Goal: Information Seeking & Learning: Compare options

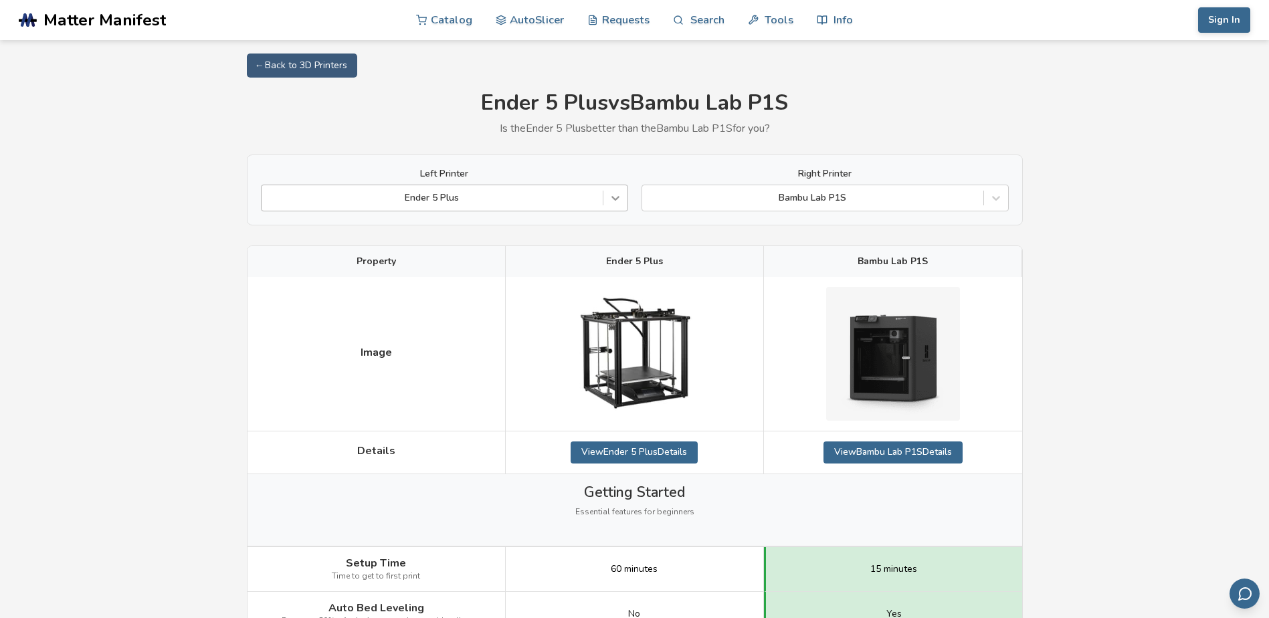
click at [612, 196] on icon at bounding box center [615, 197] width 13 height 13
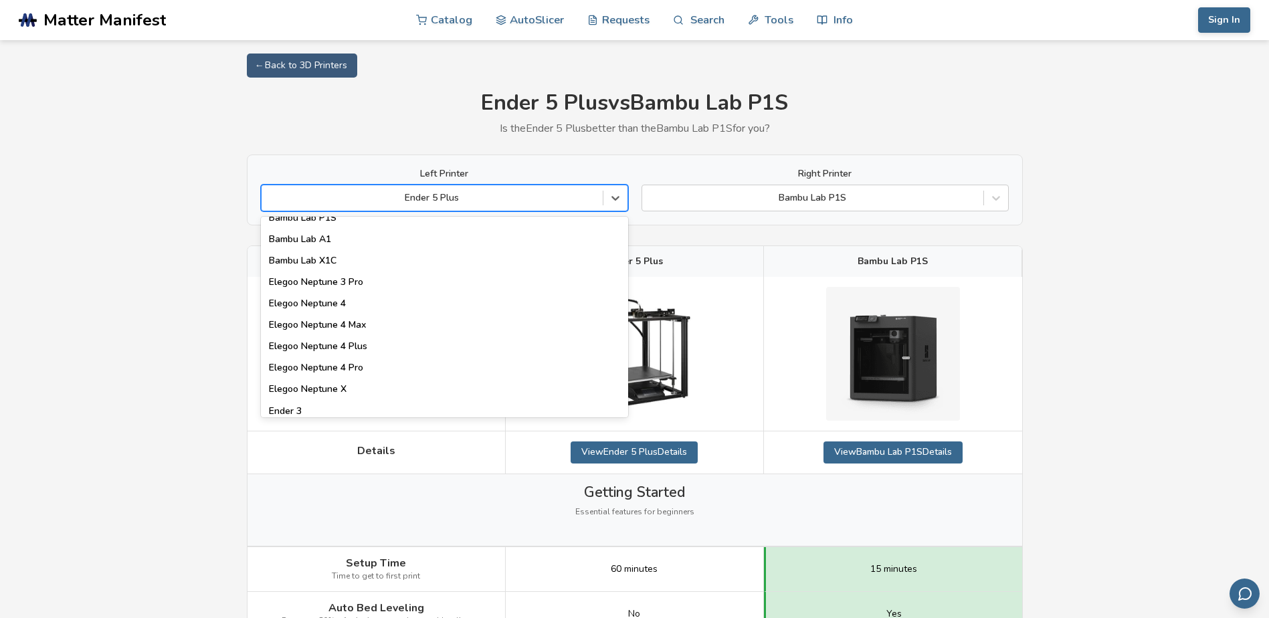
scroll to position [1003, 0]
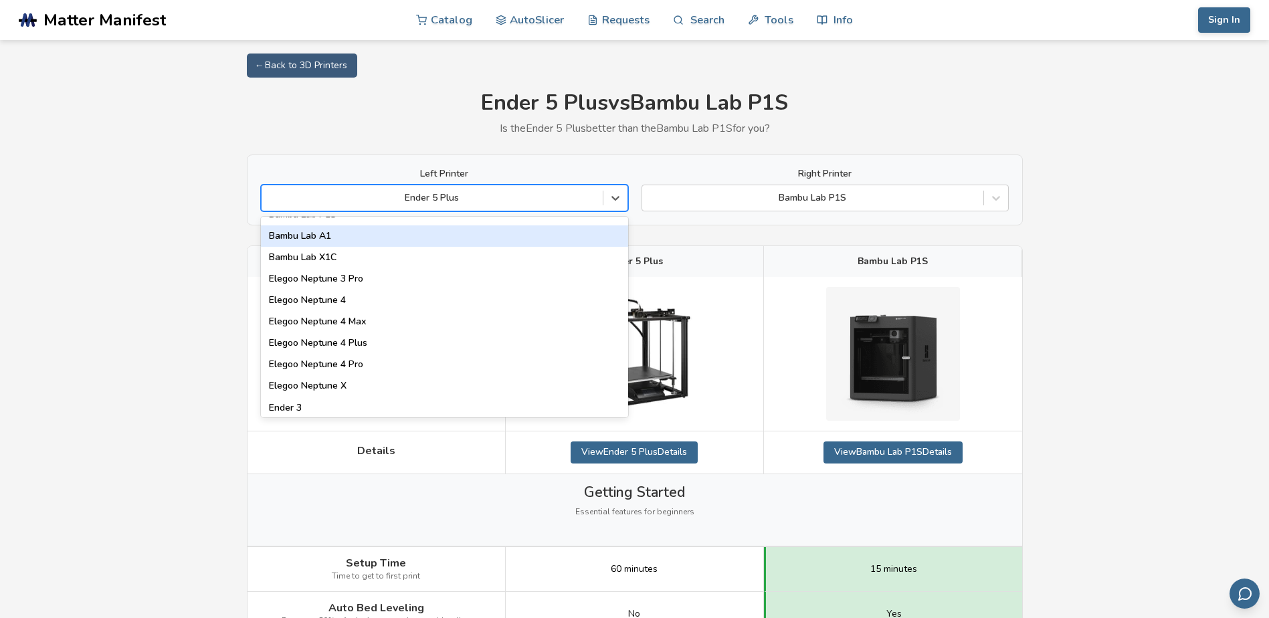
click at [334, 237] on div "Bambu Lab A1" at bounding box center [444, 235] width 367 height 21
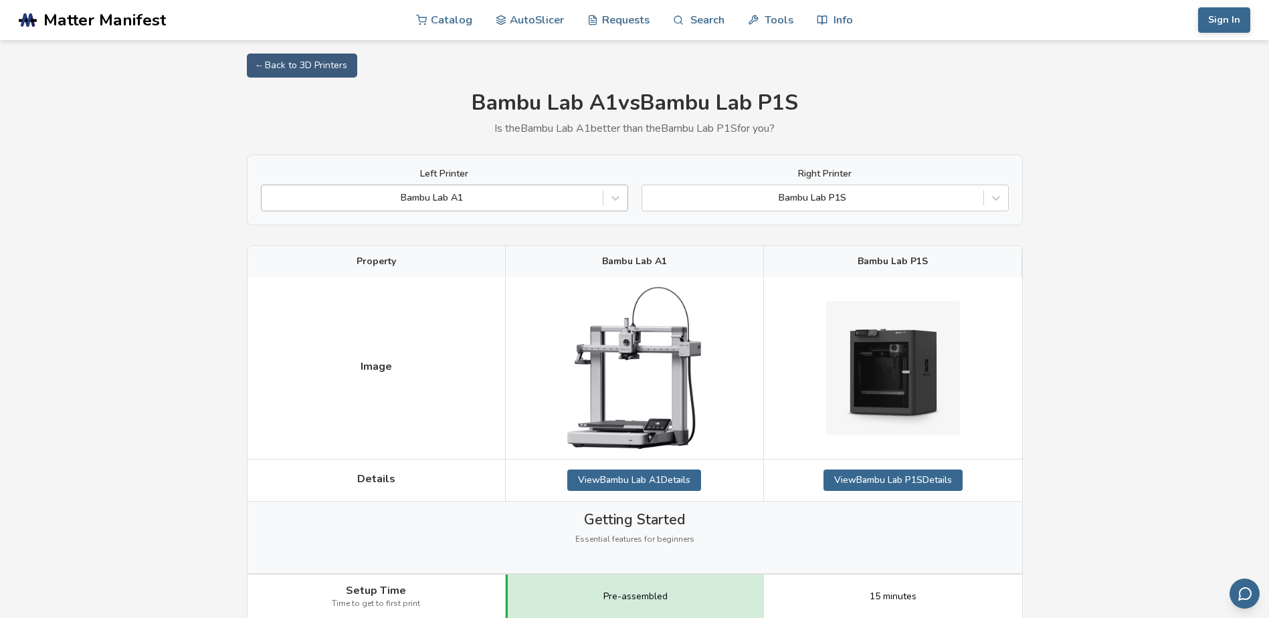
click at [506, 195] on div at bounding box center [432, 197] width 328 height 13
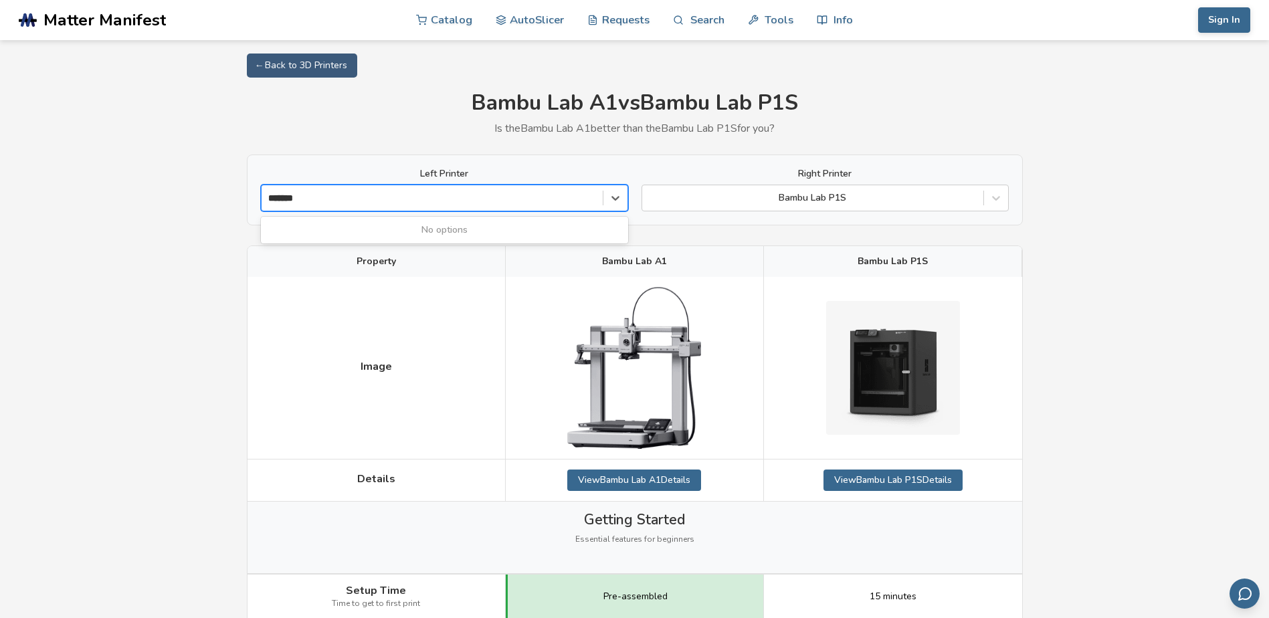
type input "*****"
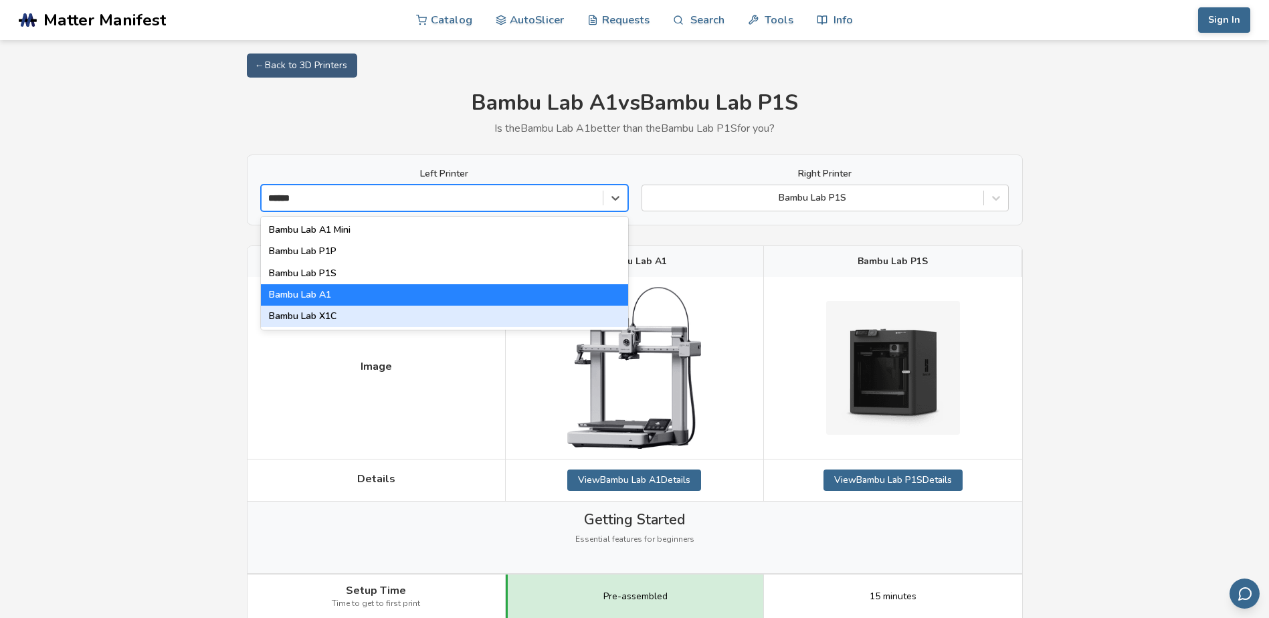
click at [379, 319] on div "Bambu Lab X1C" at bounding box center [444, 316] width 367 height 21
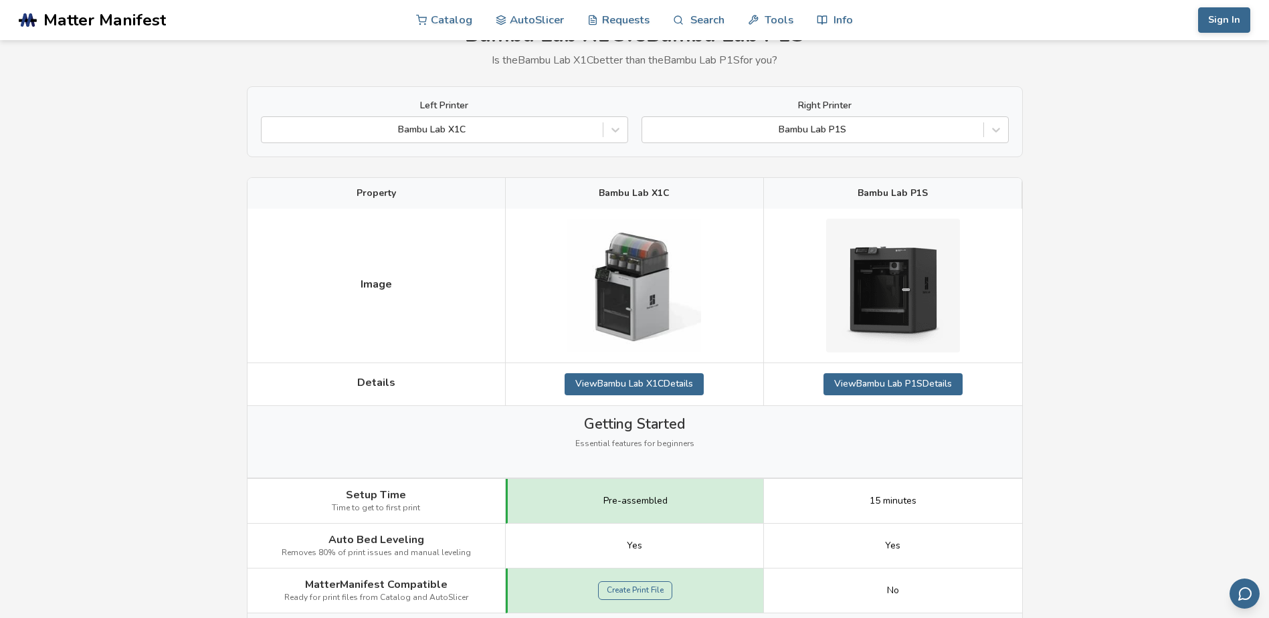
scroll to position [67, 0]
click at [613, 130] on icon at bounding box center [615, 130] width 13 height 13
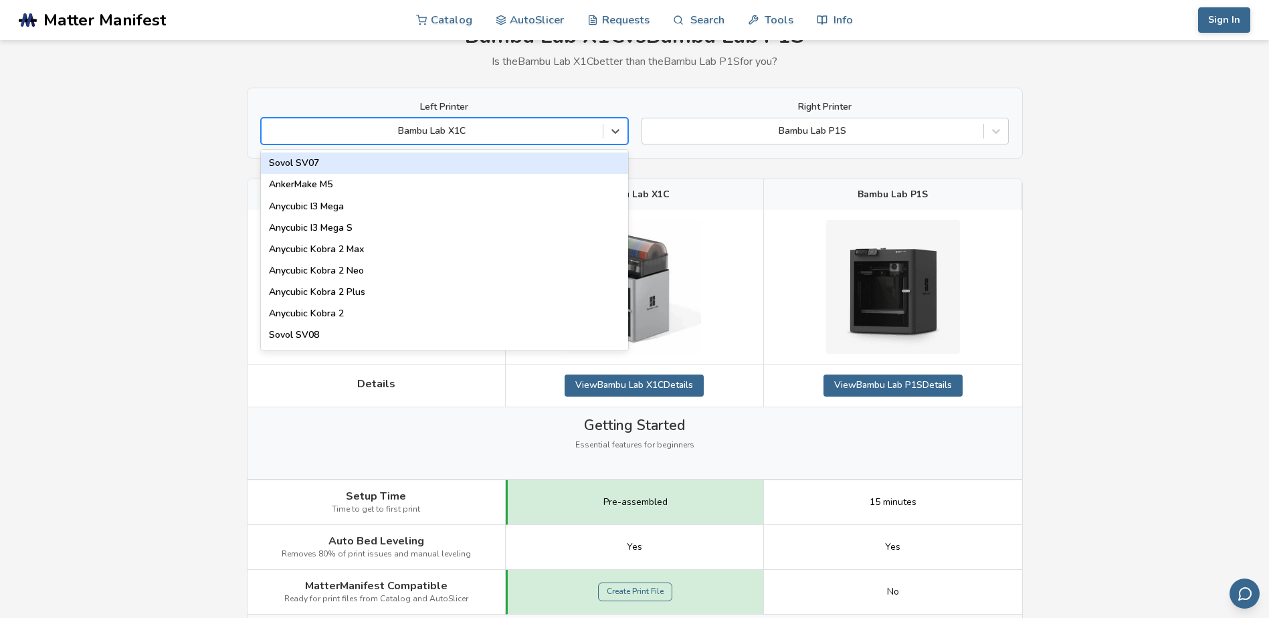
click at [506, 135] on div at bounding box center [432, 130] width 328 height 13
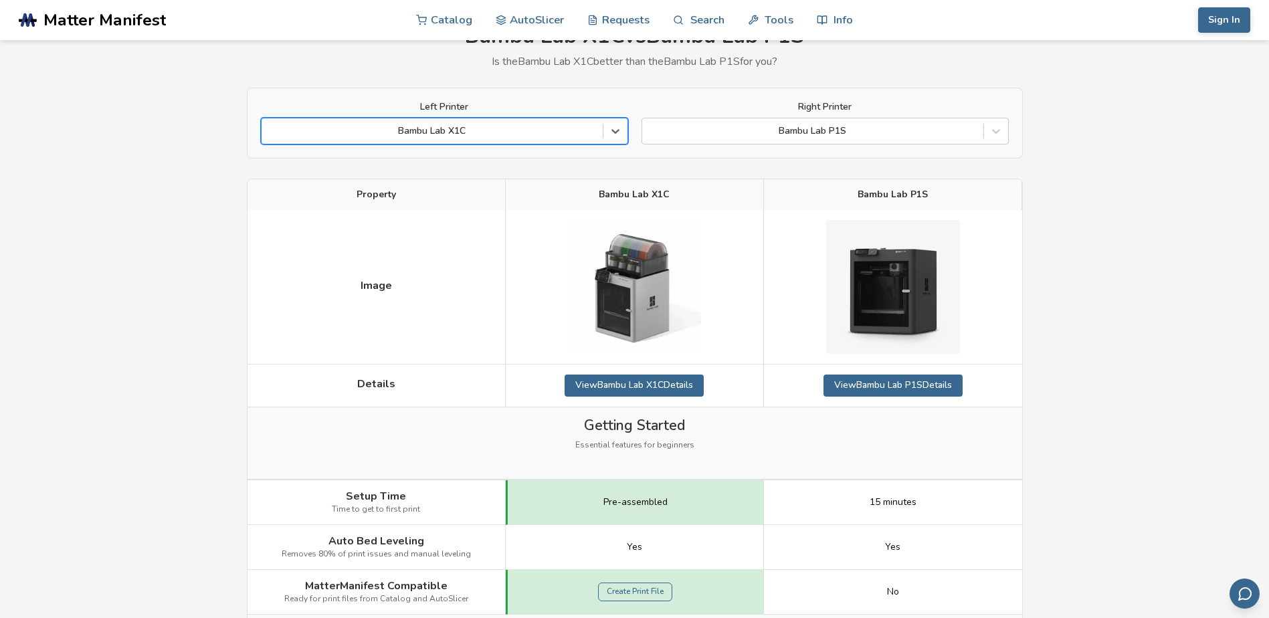
click at [510, 130] on div at bounding box center [432, 130] width 328 height 13
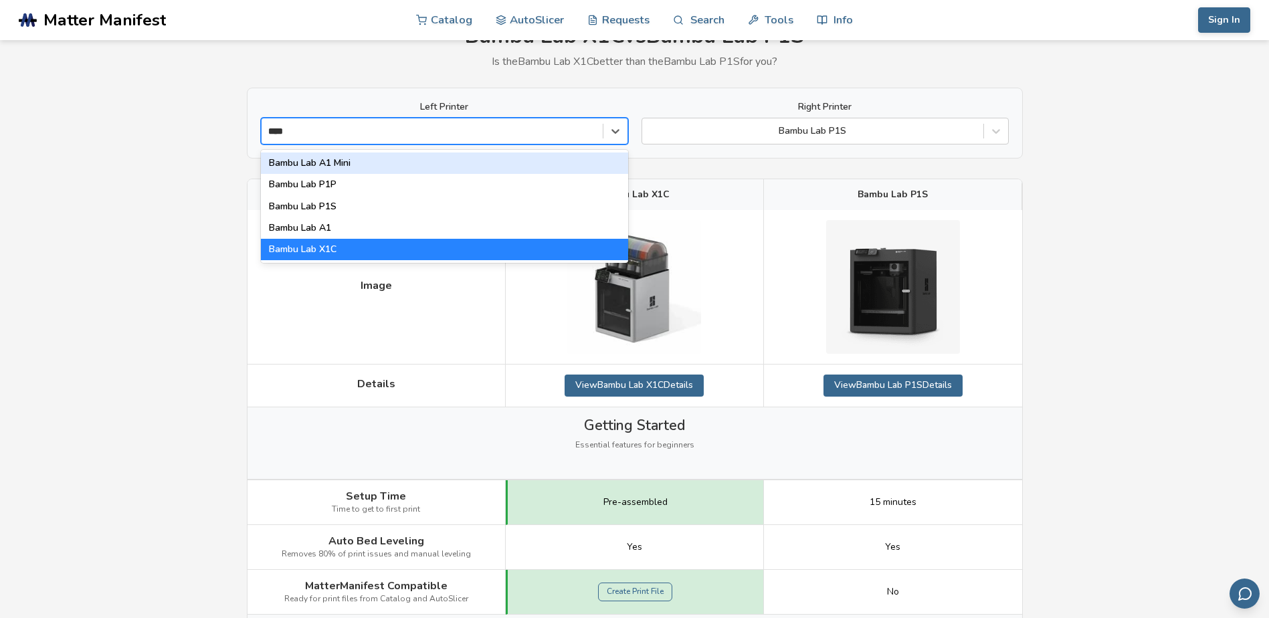
type input "*****"
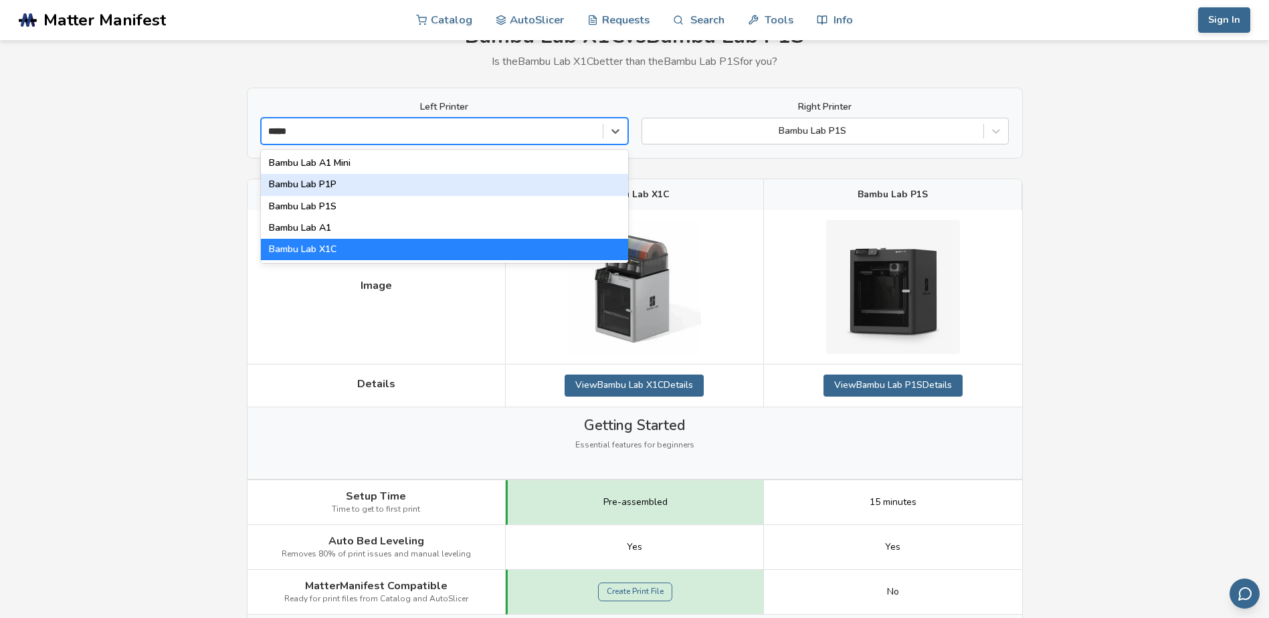
click at [396, 189] on div "Bambu Lab P1P" at bounding box center [444, 184] width 367 height 21
